Goal: Task Accomplishment & Management: Use online tool/utility

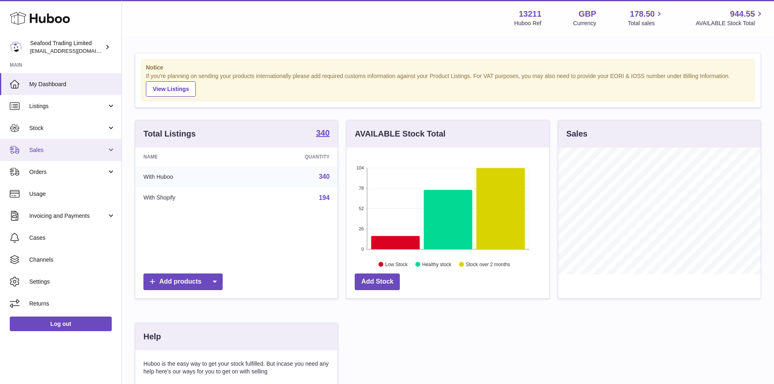
scroll to position [127, 203]
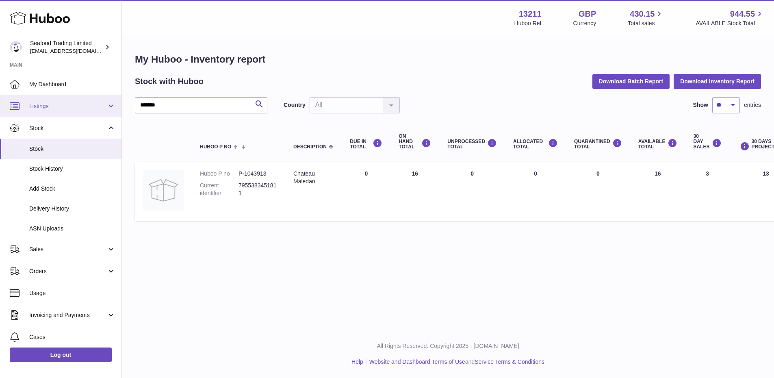
click at [45, 108] on span "Listings" at bounding box center [68, 106] width 78 height 8
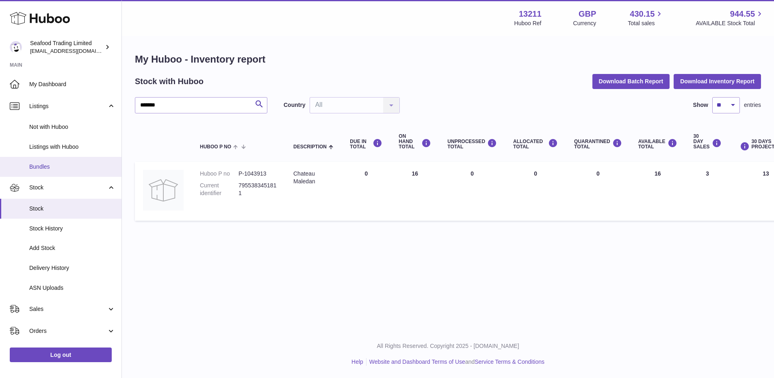
click at [49, 164] on span "Bundles" at bounding box center [72, 167] width 86 height 8
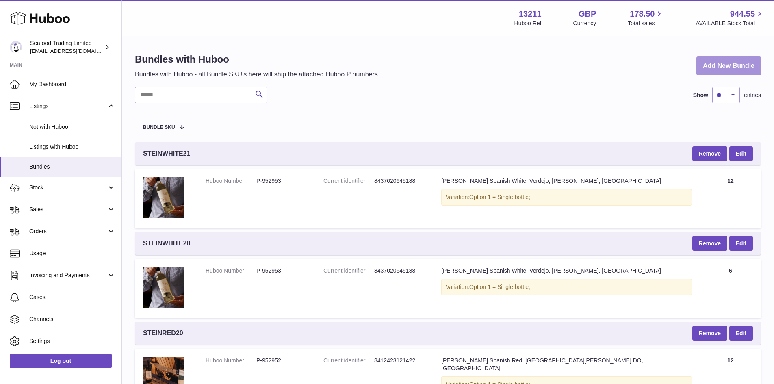
click at [749, 64] on link "Add New Bundle" at bounding box center [728, 65] width 65 height 19
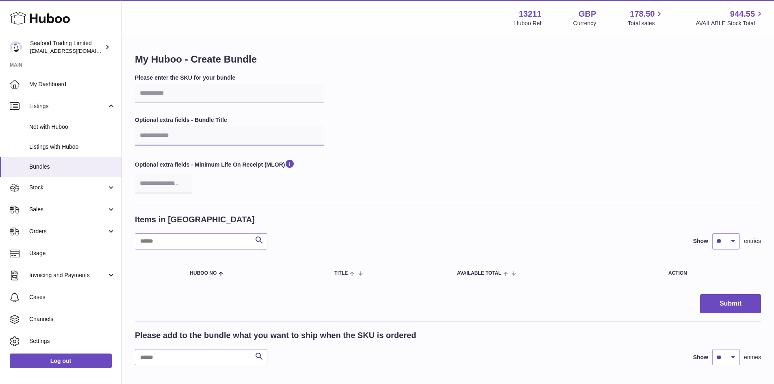
click at [158, 136] on input "text" at bounding box center [229, 135] width 189 height 19
paste input "**********"
type input "**********"
click at [169, 92] on input "text" at bounding box center [229, 93] width 189 height 19
paste input "**********"
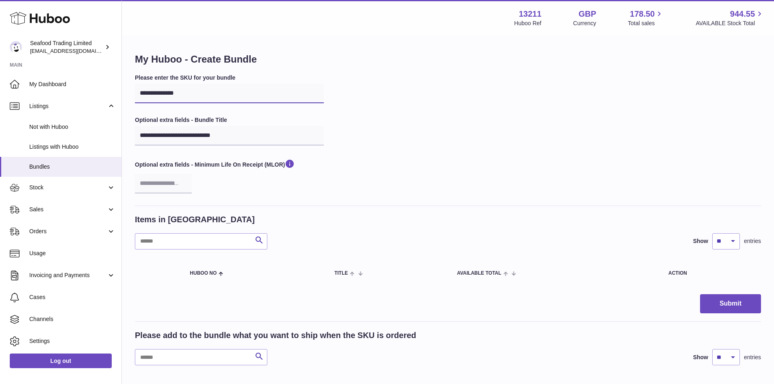
type input "**********"
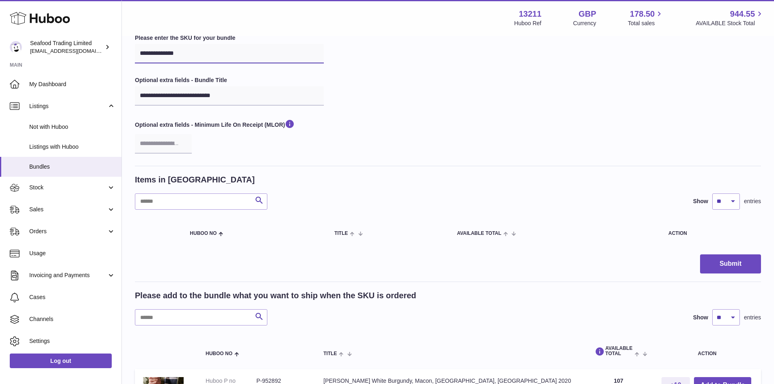
scroll to position [81, 0]
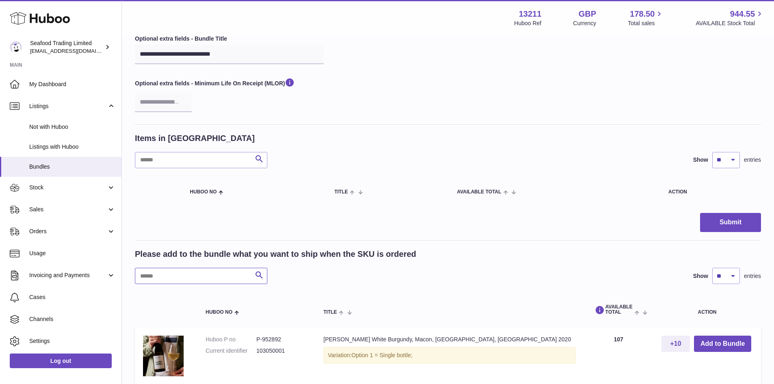
click at [168, 273] on input "text" at bounding box center [201, 276] width 132 height 16
paste input "*********"
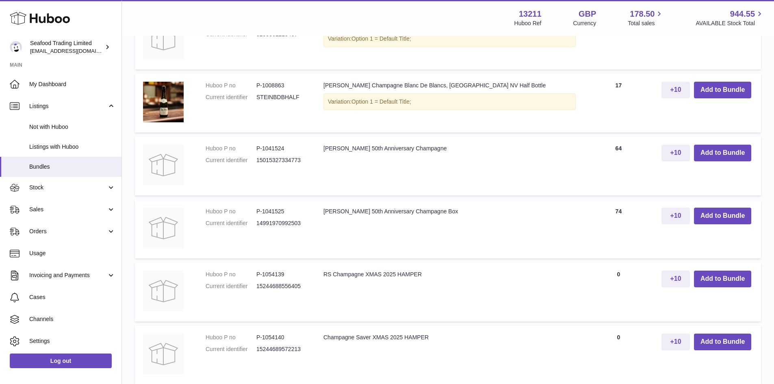
scroll to position [528, 0]
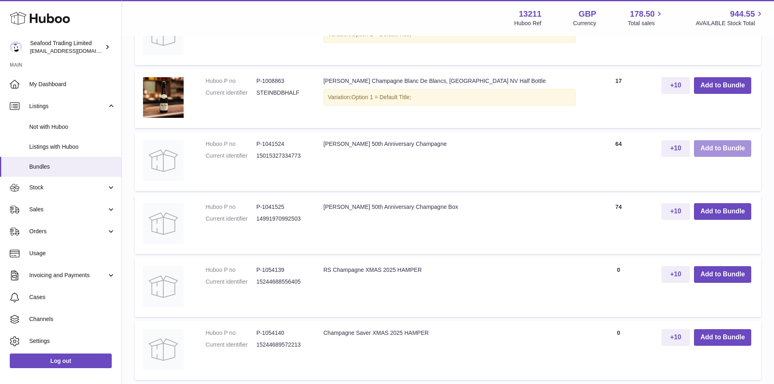
click at [712, 153] on button "Add to Bundle" at bounding box center [722, 148] width 57 height 17
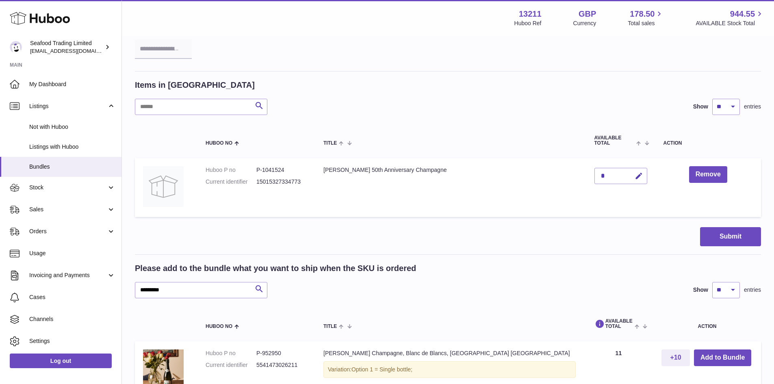
scroll to position [108, 0]
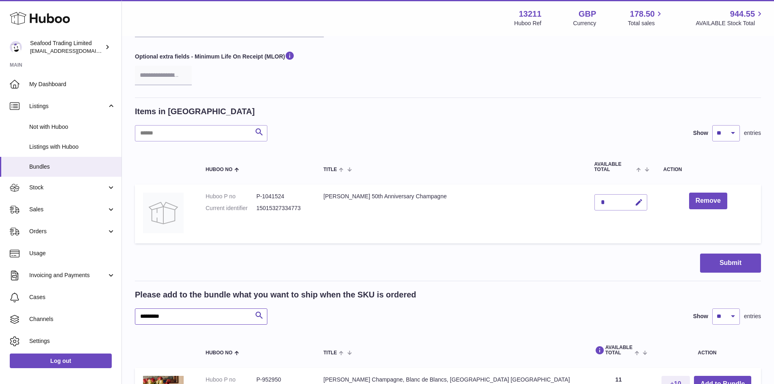
drag, startPoint x: 183, startPoint y: 321, endPoint x: 142, endPoint y: 314, distance: 42.0
click at [142, 314] on input "*********" at bounding box center [201, 316] width 132 height 16
paste input "text"
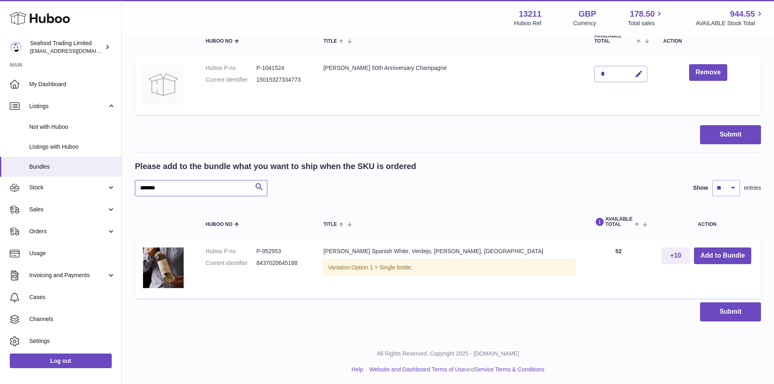
scroll to position [238, 0]
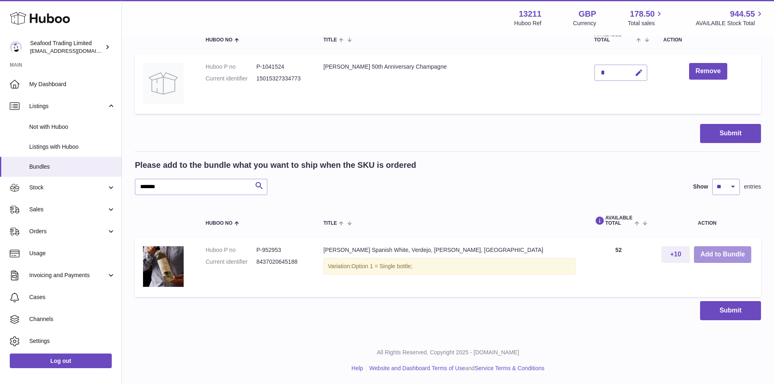
click at [719, 257] on button "Add to Bundle" at bounding box center [722, 254] width 57 height 17
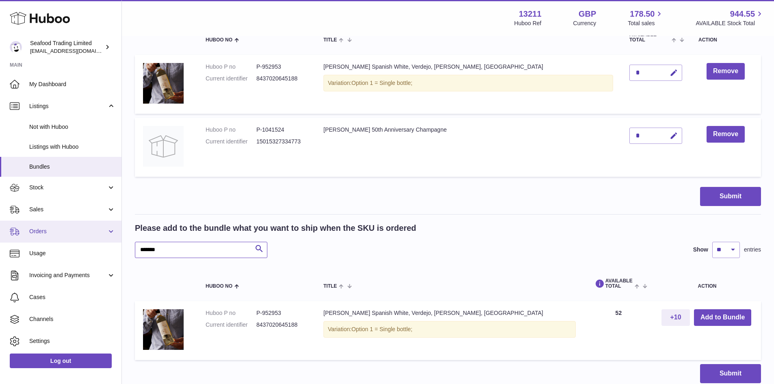
drag, startPoint x: 184, startPoint y: 247, endPoint x: 118, endPoint y: 242, distance: 66.8
click at [118, 242] on div "**********" at bounding box center [387, 104] width 774 height 684
paste input "*"
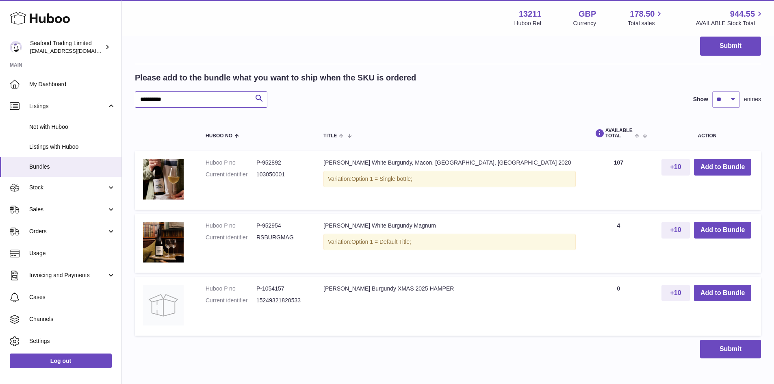
scroll to position [400, 0]
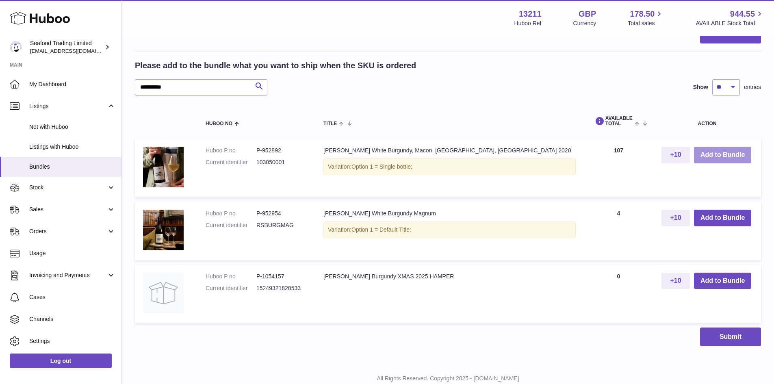
click at [731, 156] on button "Add to Bundle" at bounding box center [722, 155] width 57 height 17
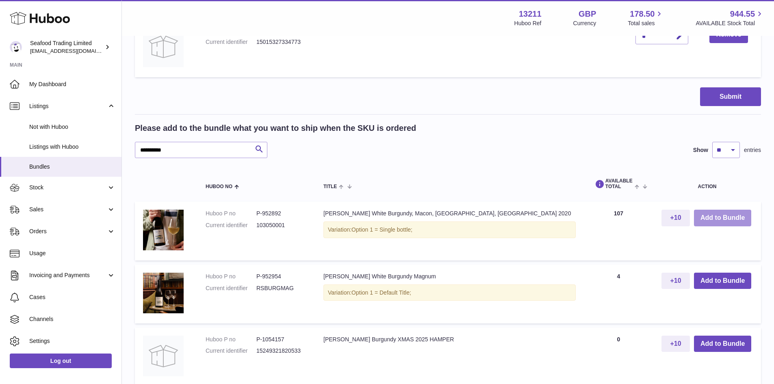
scroll to position [463, 0]
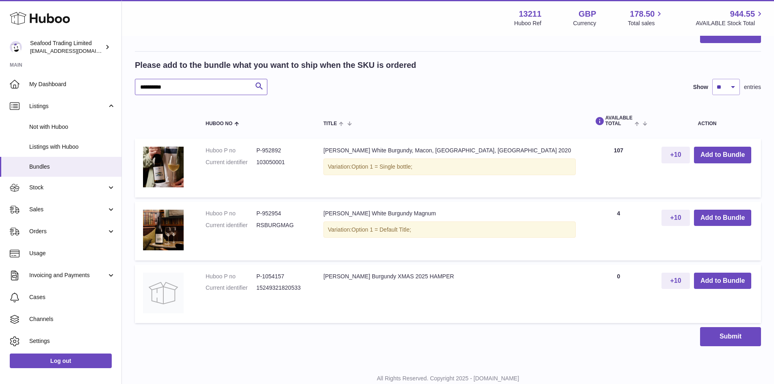
drag, startPoint x: 190, startPoint y: 84, endPoint x: 132, endPoint y: 84, distance: 58.1
paste input "text"
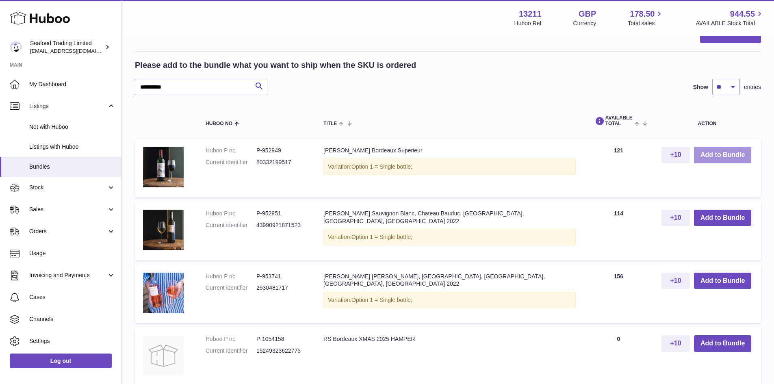
click at [720, 153] on button "Add to Bundle" at bounding box center [722, 155] width 57 height 17
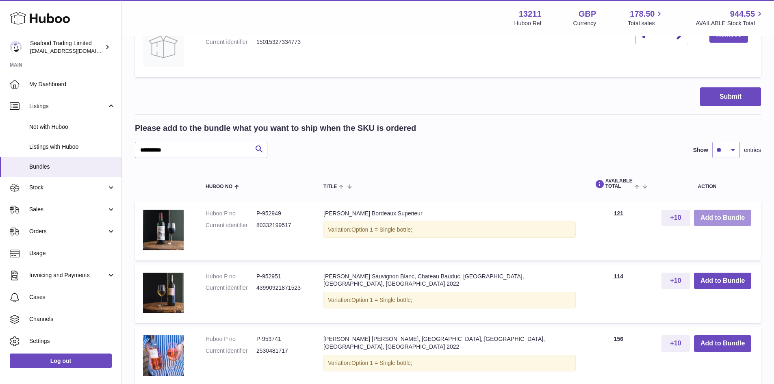
scroll to position [526, 0]
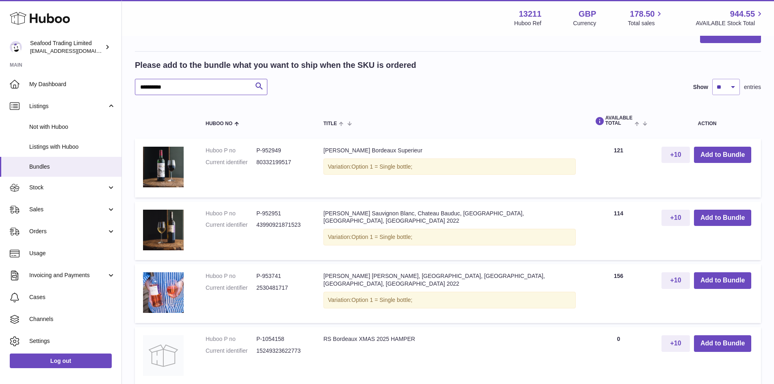
click at [177, 87] on input "********" at bounding box center [201, 87] width 132 height 16
paste input "text"
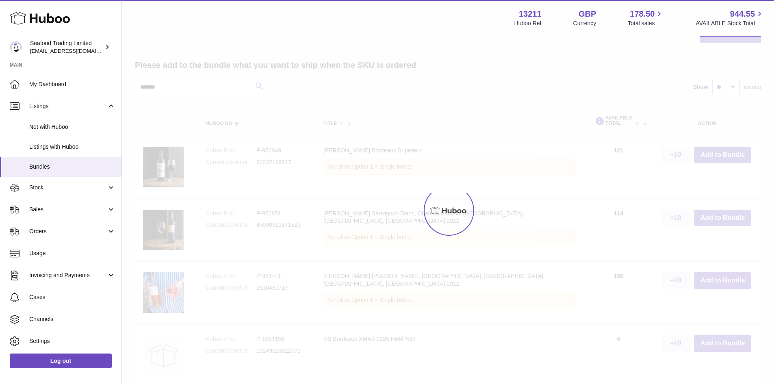
scroll to position [426, 0]
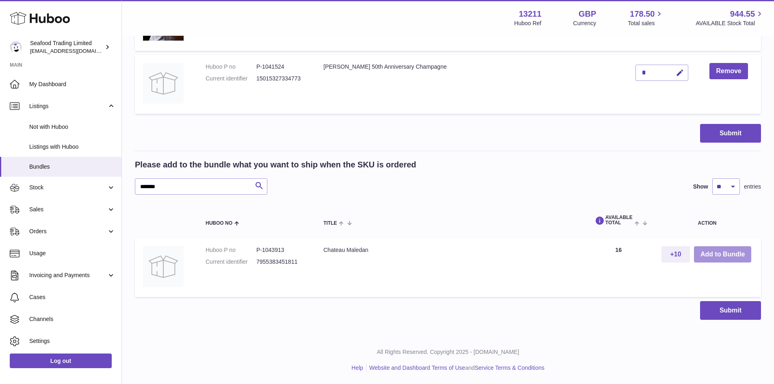
click at [726, 256] on button "Add to Bundle" at bounding box center [722, 254] width 57 height 17
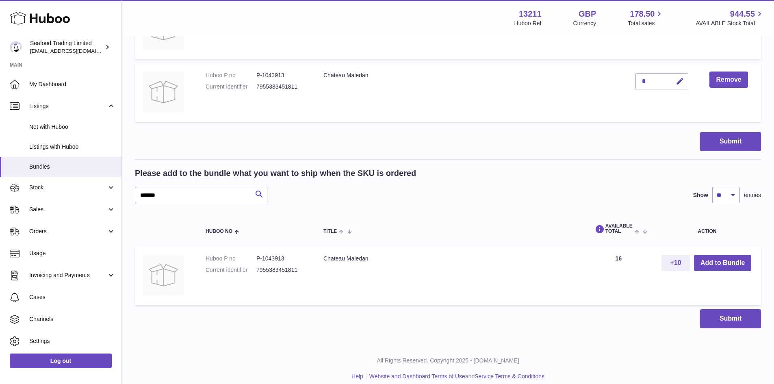
scroll to position [489, 0]
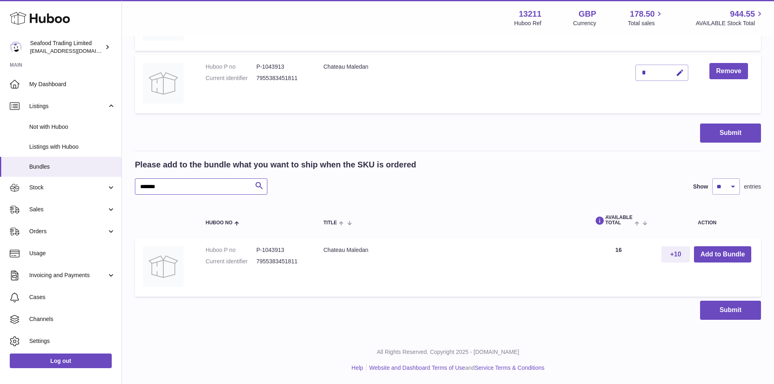
click at [168, 182] on input "*******" at bounding box center [201, 186] width 132 height 16
paste input "text"
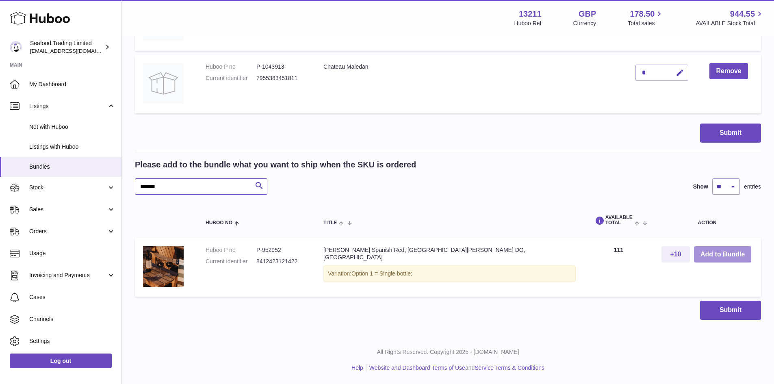
type input "*****"
click at [725, 259] on button "Add to Bundle" at bounding box center [722, 254] width 57 height 17
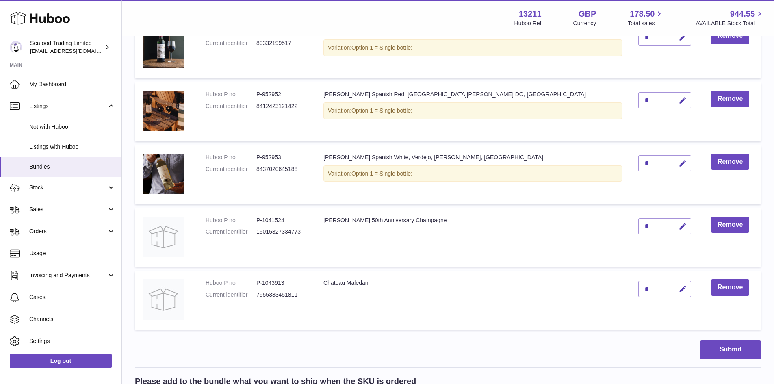
scroll to position [349, 0]
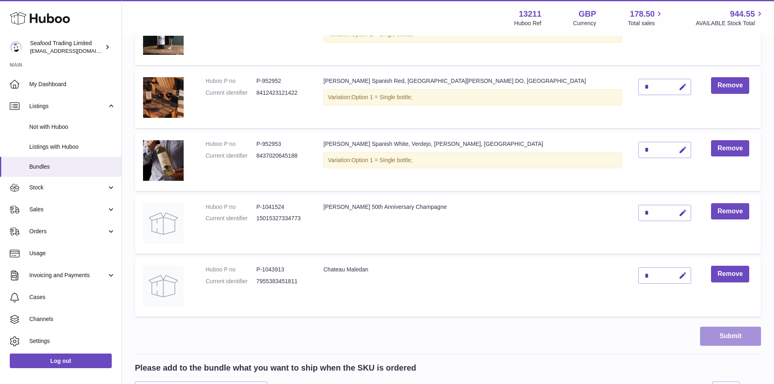
click at [732, 331] on button "Submit" at bounding box center [730, 335] width 61 height 19
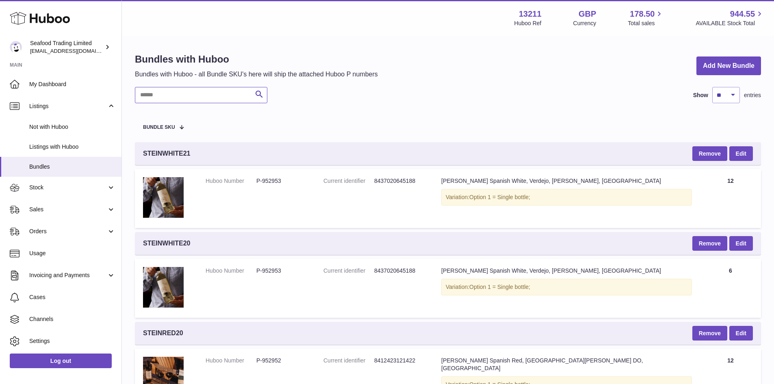
click at [189, 99] on input "text" at bounding box center [201, 95] width 132 height 16
paste input "**********"
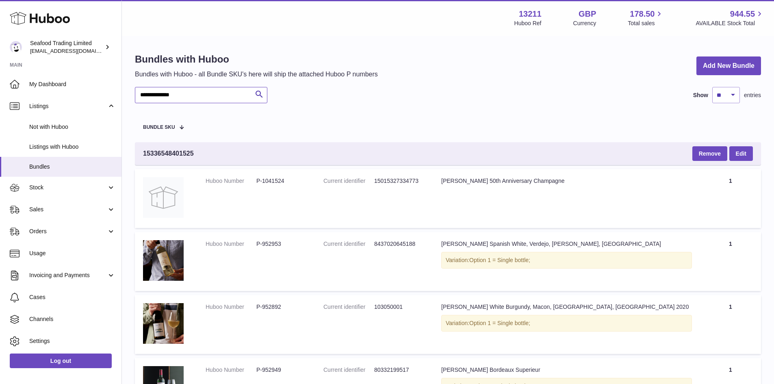
type input "**********"
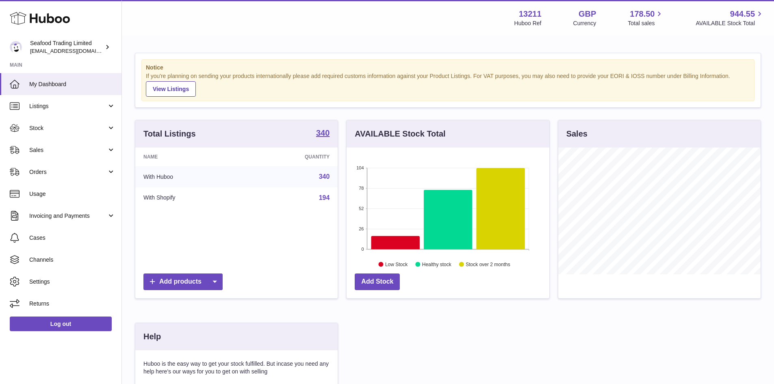
scroll to position [127, 203]
click at [58, 149] on span "Sales" at bounding box center [68, 150] width 78 height 8
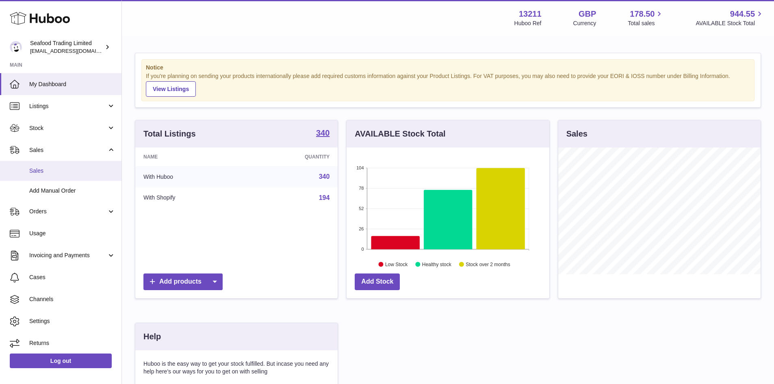
click at [56, 167] on span "Sales" at bounding box center [72, 171] width 86 height 8
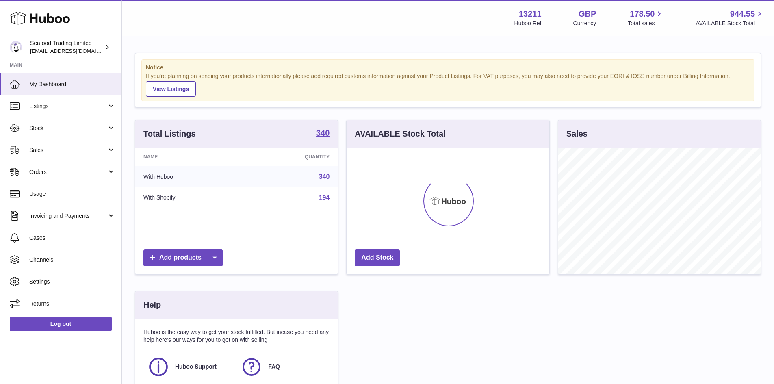
scroll to position [127, 203]
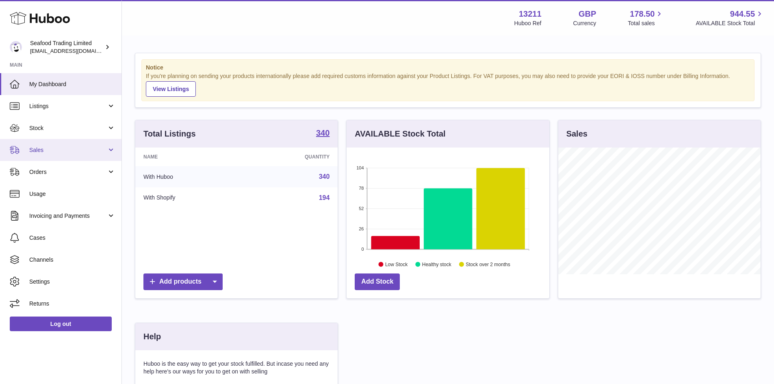
click at [43, 158] on link "Sales" at bounding box center [60, 150] width 121 height 22
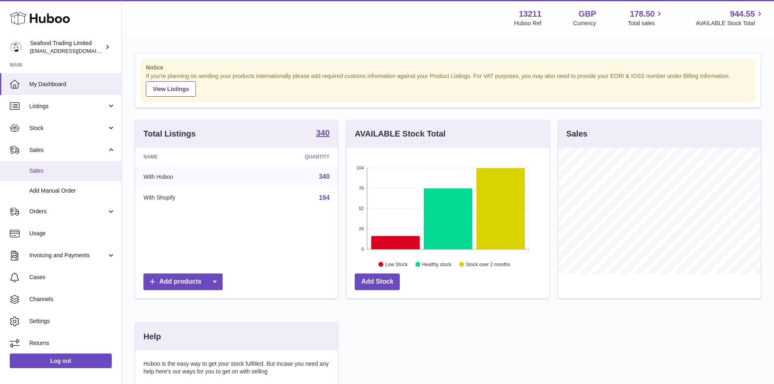
click at [41, 173] on span "Sales" at bounding box center [72, 171] width 86 height 8
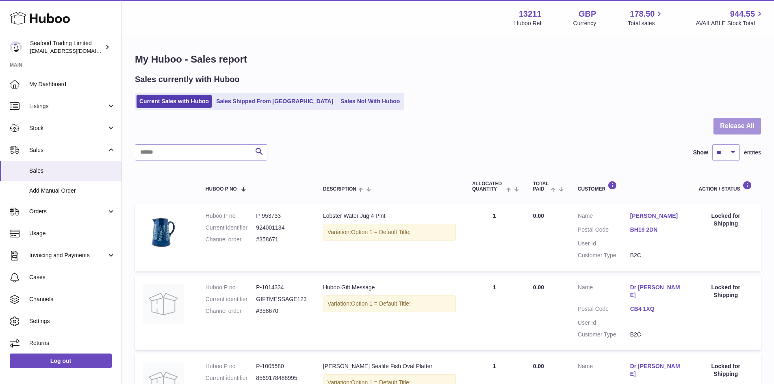
click at [735, 125] on button "Release All" at bounding box center [737, 126] width 48 height 17
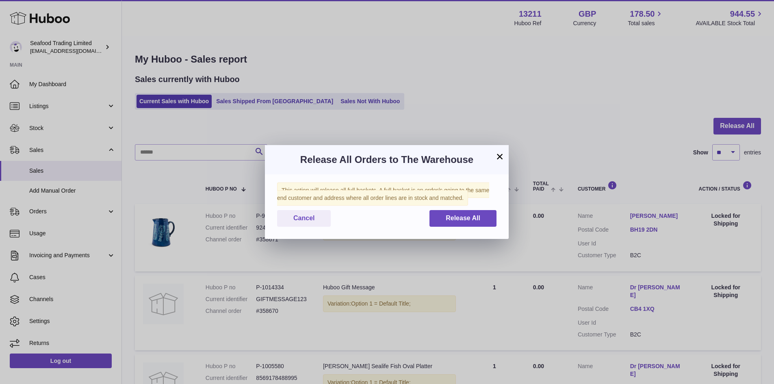
click at [499, 154] on button "×" at bounding box center [500, 156] width 10 height 10
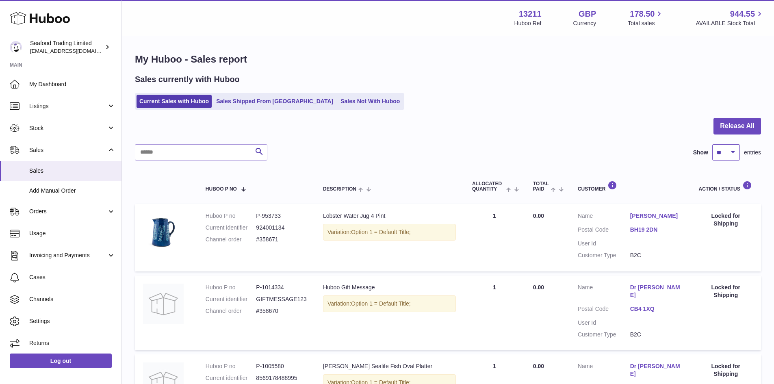
click at [724, 151] on select "** ** ** ***" at bounding box center [726, 152] width 28 height 16
select select "**"
click at [712, 144] on select "** ** ** ***" at bounding box center [726, 152] width 28 height 16
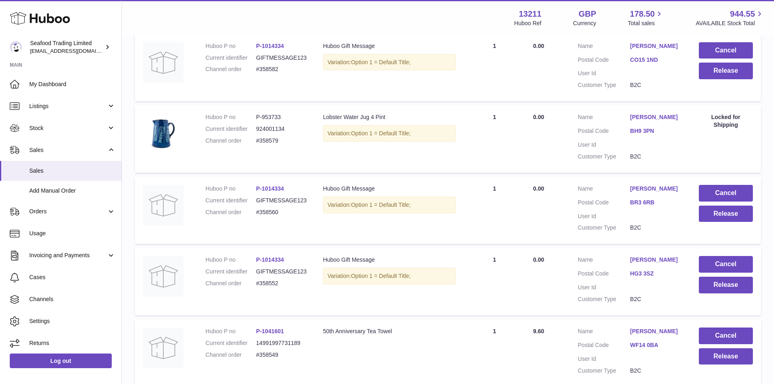
scroll to position [1705, 0]
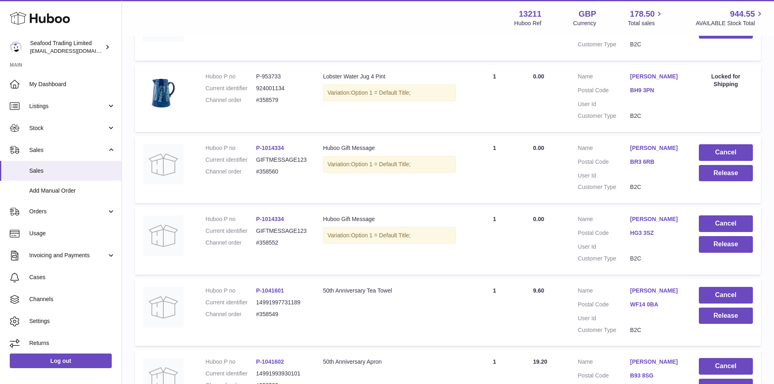
click at [262, 239] on dd "#358552" at bounding box center [281, 243] width 51 height 8
copy dd "358552"
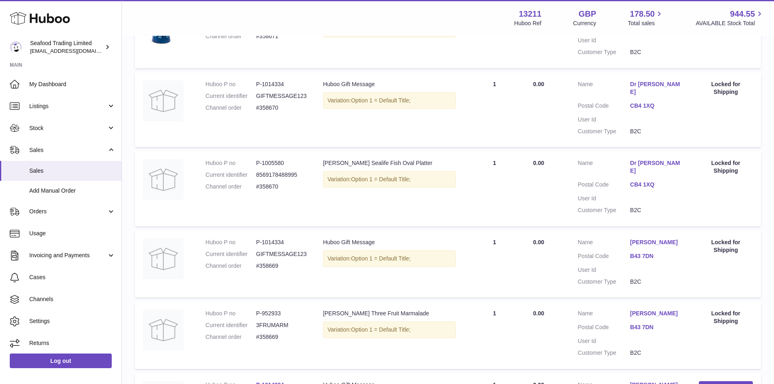
scroll to position [0, 0]
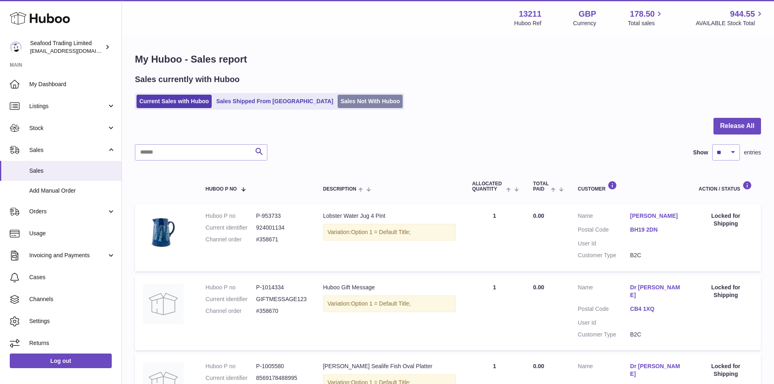
click at [337, 104] on link "Sales Not With Huboo" at bounding box center [369, 101] width 65 height 13
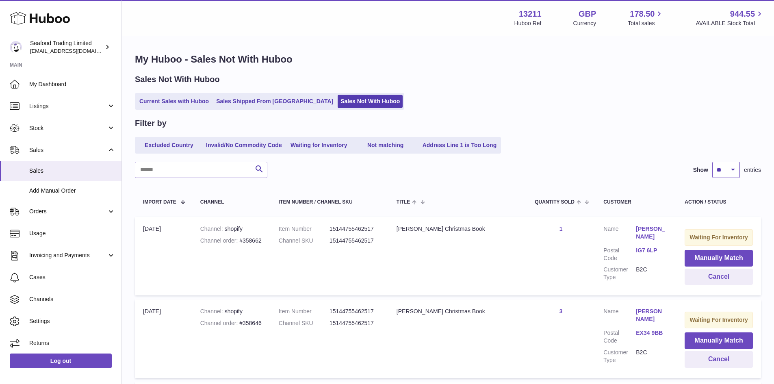
click at [726, 173] on select "** ** ** ***" at bounding box center [726, 170] width 28 height 16
select select "**"
click at [712, 162] on select "** ** ** ***" at bounding box center [726, 170] width 28 height 16
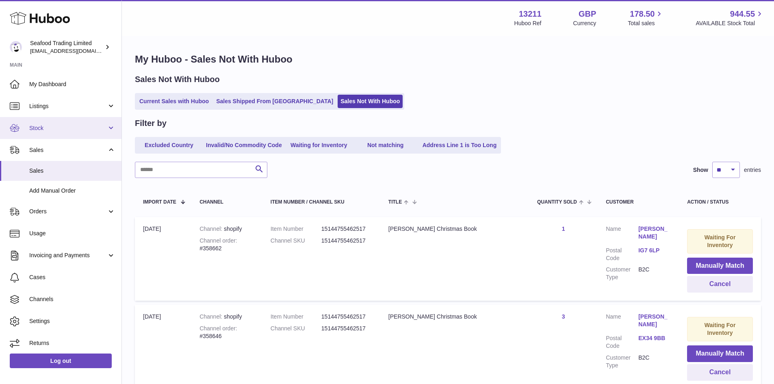
click at [43, 122] on link "Stock" at bounding box center [60, 128] width 121 height 22
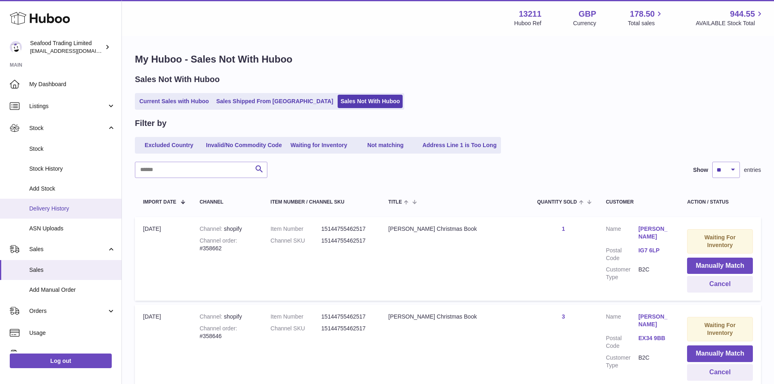
click at [50, 204] on link "Delivery History" at bounding box center [60, 209] width 121 height 20
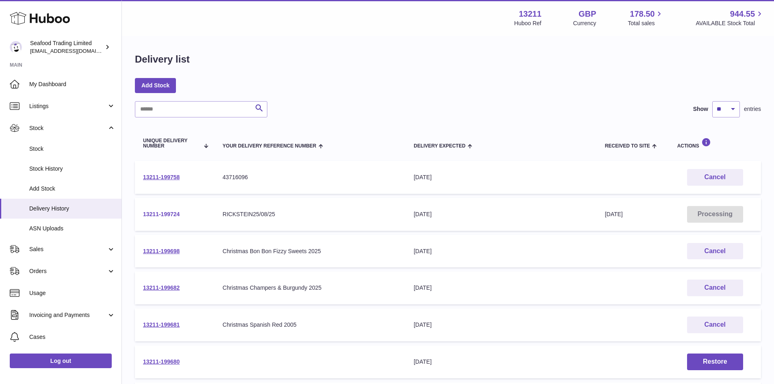
click at [163, 213] on link "13211-199724" at bounding box center [161, 214] width 37 height 6
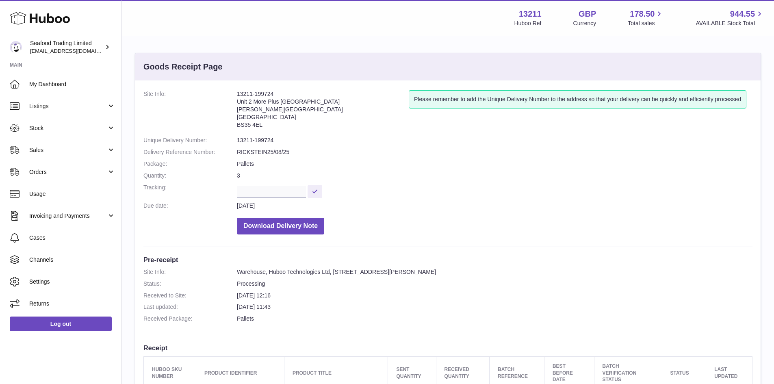
drag, startPoint x: 236, startPoint y: 93, endPoint x: 277, endPoint y: 90, distance: 40.4
copy dl "13211-199724"
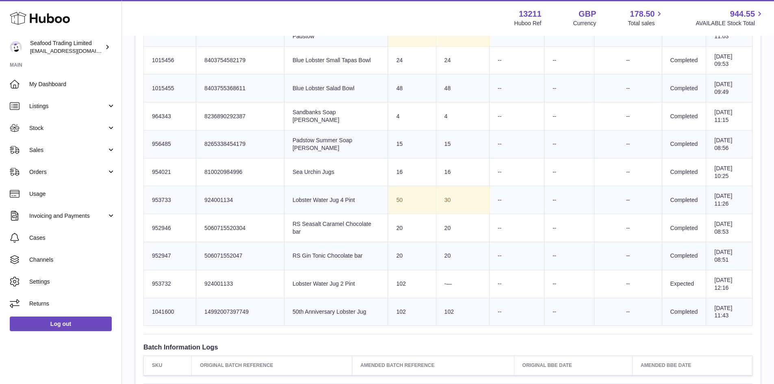
scroll to position [812, 0]
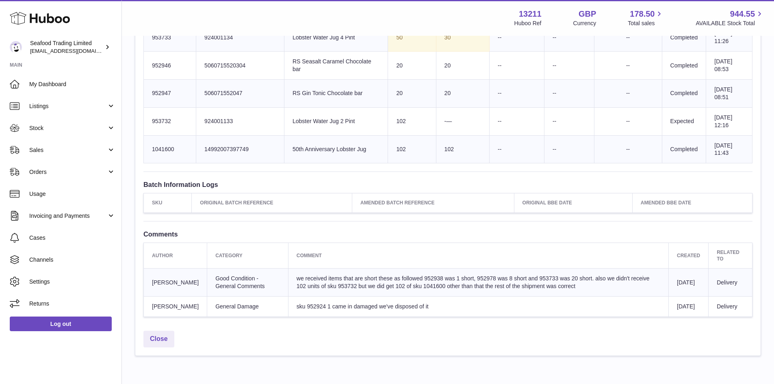
click at [218, 115] on td "Client Identifier 924001133" at bounding box center [240, 121] width 88 height 28
copy td "924001133"
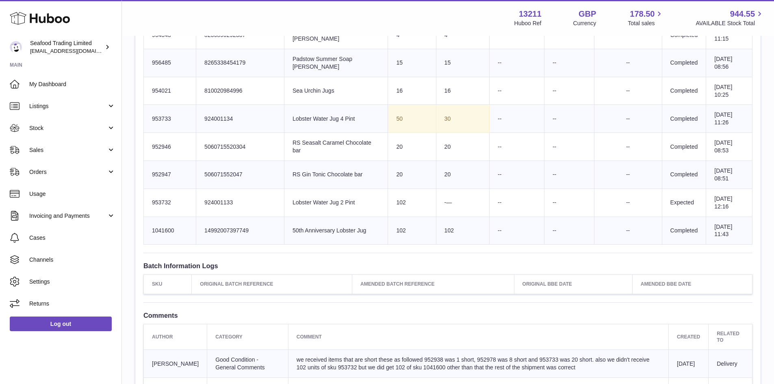
drag, startPoint x: 337, startPoint y: 191, endPoint x: 273, endPoint y: 195, distance: 64.7
click at [284, 195] on td "Product title Lobster Water Jug 2 Pint" at bounding box center [336, 202] width 104 height 28
copy td "Lobster Water Jug 2 Pint"
click at [226, 221] on td "Client Identifier 14992007397749" at bounding box center [240, 230] width 88 height 28
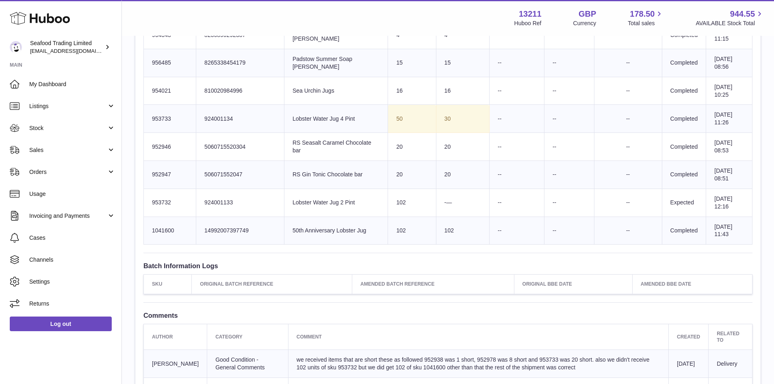
copy td "14992007397749"
drag, startPoint x: 274, startPoint y: 221, endPoint x: 348, endPoint y: 220, distance: 73.9
click at [348, 220] on td "Product title 50th Anniversary Lobster Jug" at bounding box center [336, 230] width 104 height 28
copy td "50th Anniversary Lobster Jug"
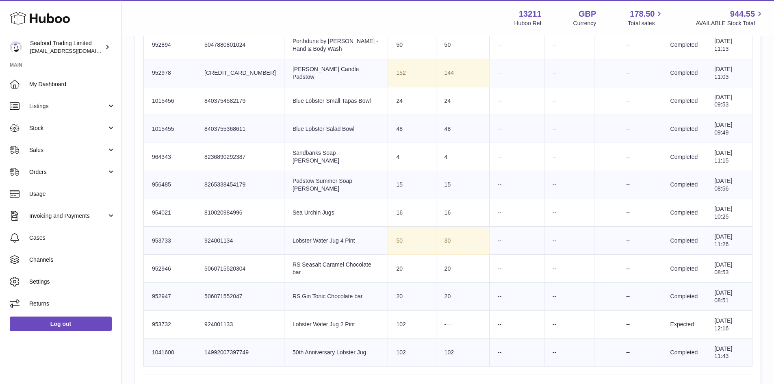
scroll to position [568, 0]
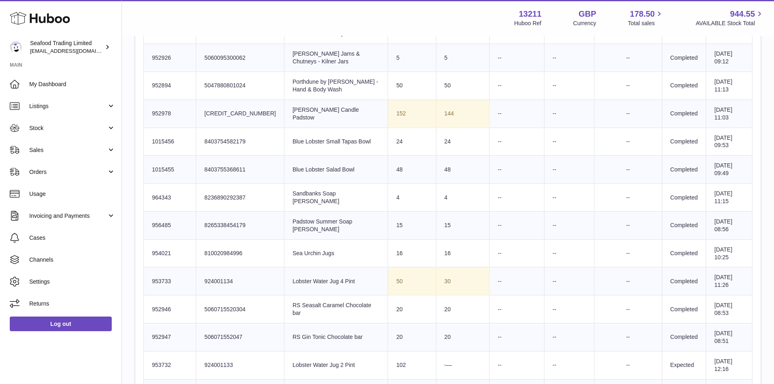
drag, startPoint x: 249, startPoint y: 107, endPoint x: 209, endPoint y: 104, distance: 39.9
click at [209, 104] on td "Client Identifier 5060677283037" at bounding box center [240, 113] width 88 height 28
copy td "5060677283037"
click at [308, 108] on td "Product title Jill Stein Candle Padstow" at bounding box center [336, 113] width 104 height 28
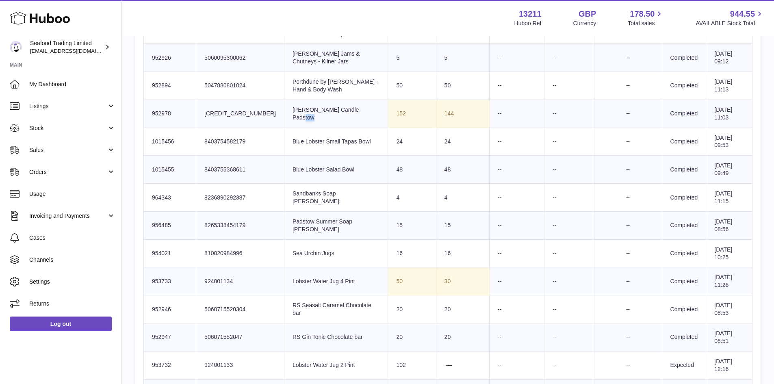
click at [308, 108] on td "Product title Jill Stein Candle Padstow" at bounding box center [336, 113] width 104 height 28
copy tr "Jill Stein Candle Padstow"
click at [336, 104] on td "Product title Jill Stein Candle Padstow" at bounding box center [336, 113] width 104 height 28
drag, startPoint x: 341, startPoint y: 105, endPoint x: 275, endPoint y: 108, distance: 65.8
click at [284, 108] on td "Product title Jill Stein Candle Padstow" at bounding box center [336, 113] width 104 height 28
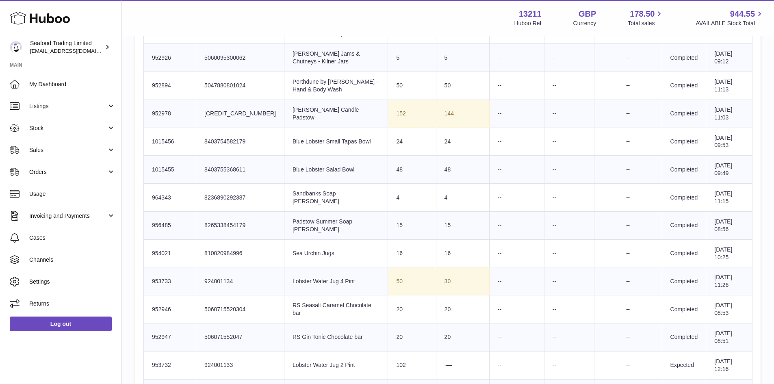
copy td "Jill Stein Candle Padstow"
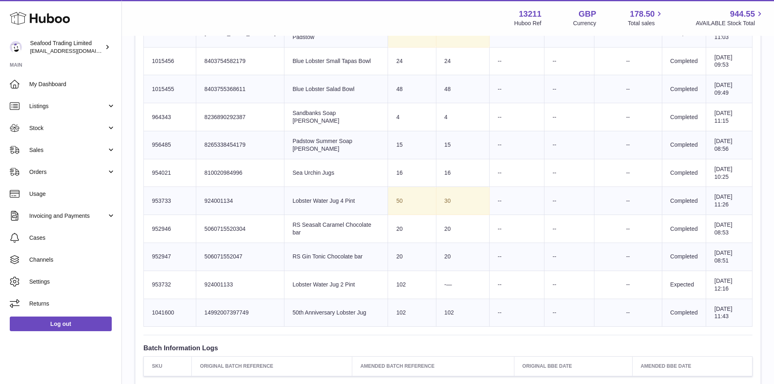
scroll to position [650, 0]
click at [232, 192] on td "Client Identifier 924001134" at bounding box center [240, 200] width 88 height 28
copy td "924001134"
click at [311, 191] on td "Product title Lobster Water Jug 4 Pint" at bounding box center [336, 200] width 104 height 28
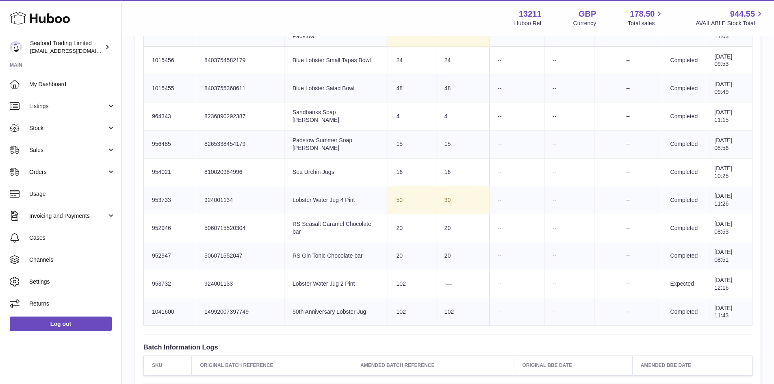
click at [311, 191] on td "Product title Lobster Water Jug 4 Pint" at bounding box center [336, 200] width 104 height 28
click at [320, 190] on td "Product title Lobster Water Jug 4 Pint" at bounding box center [336, 200] width 104 height 28
click at [338, 193] on td "Product title Lobster Water Jug 4 Pint" at bounding box center [336, 200] width 104 height 28
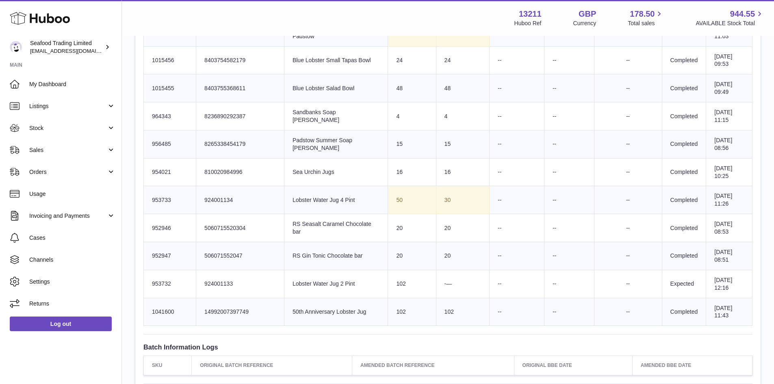
drag, startPoint x: 337, startPoint y: 192, endPoint x: 272, endPoint y: 190, distance: 65.4
click at [284, 190] on td "Product title Lobster Water Jug 4 Pint" at bounding box center [336, 200] width 104 height 28
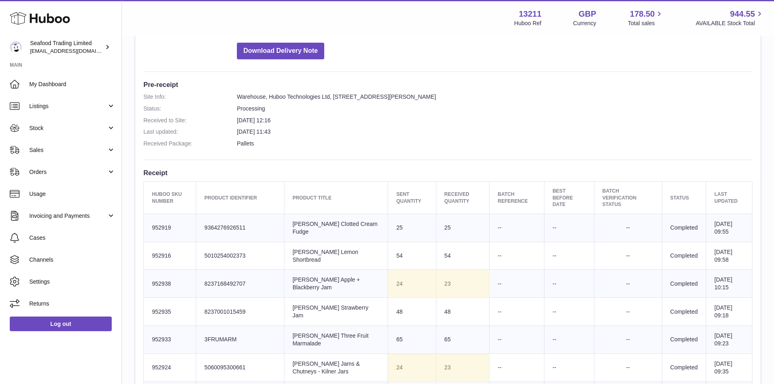
scroll to position [162, 0]
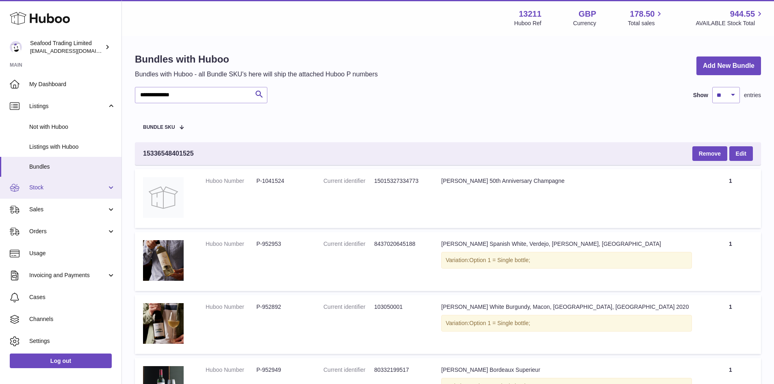
click at [51, 186] on span "Stock" at bounding box center [68, 188] width 78 height 8
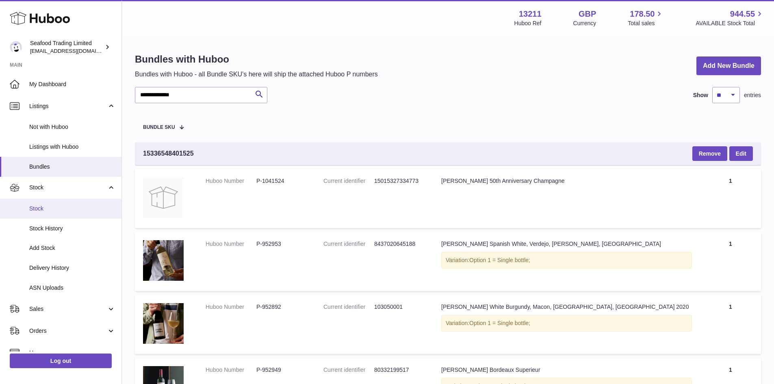
click at [45, 203] on link "Stock" at bounding box center [60, 209] width 121 height 20
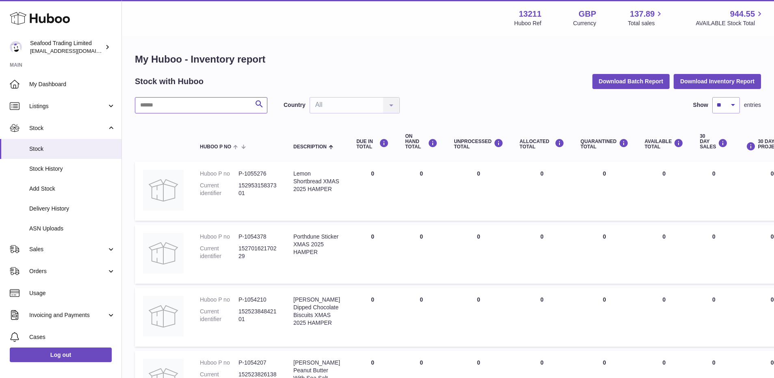
click at [160, 108] on input "text" at bounding box center [201, 105] width 132 height 16
paste input "*******"
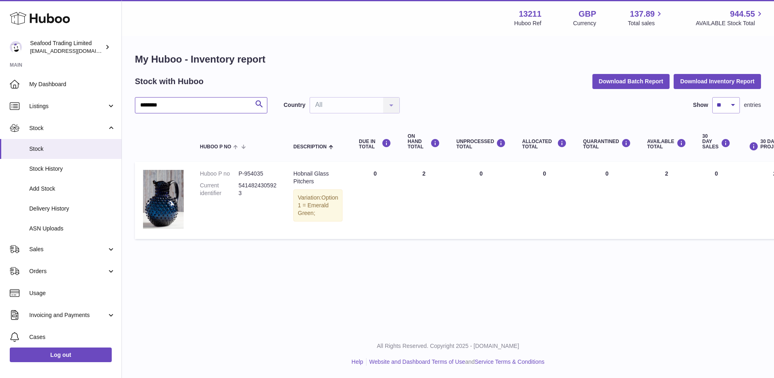
type input "*******"
drag, startPoint x: 246, startPoint y: 191, endPoint x: 238, endPoint y: 187, distance: 8.4
click at [238, 187] on dd "5414824305923" at bounding box center [257, 189] width 39 height 15
copy dd "5414824305923"
